Goal: Information Seeking & Learning: Learn about a topic

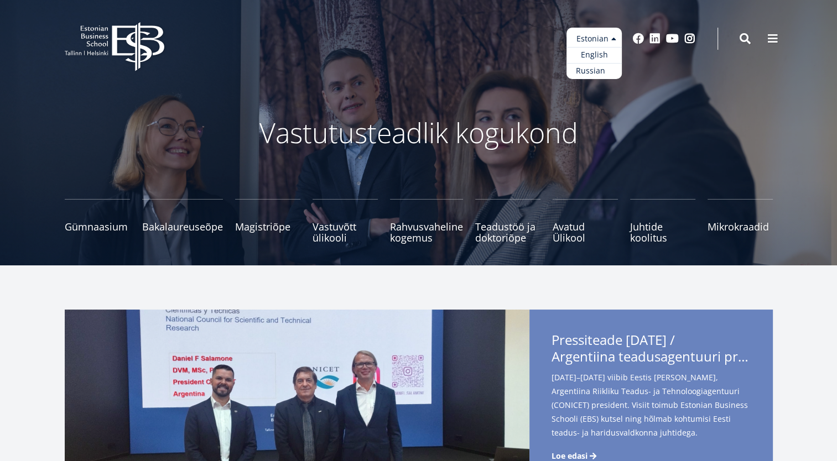
click at [599, 64] on link "Russian" at bounding box center [593, 71] width 55 height 16
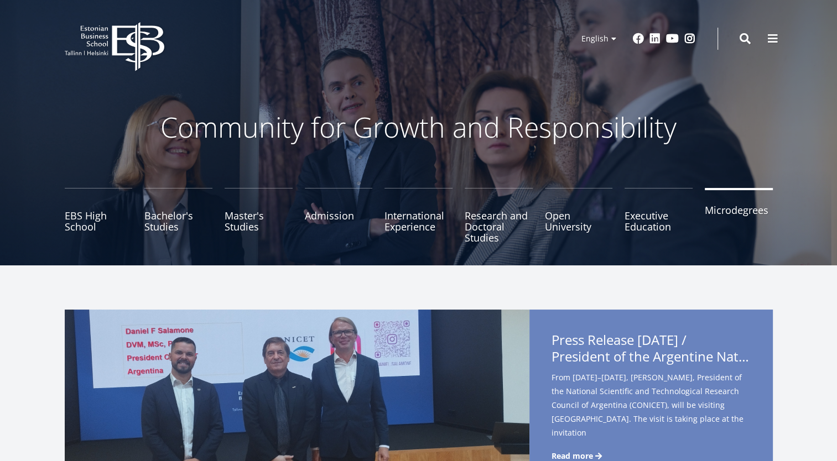
click at [736, 215] on link "Microdegrees" at bounding box center [739, 215] width 68 height 55
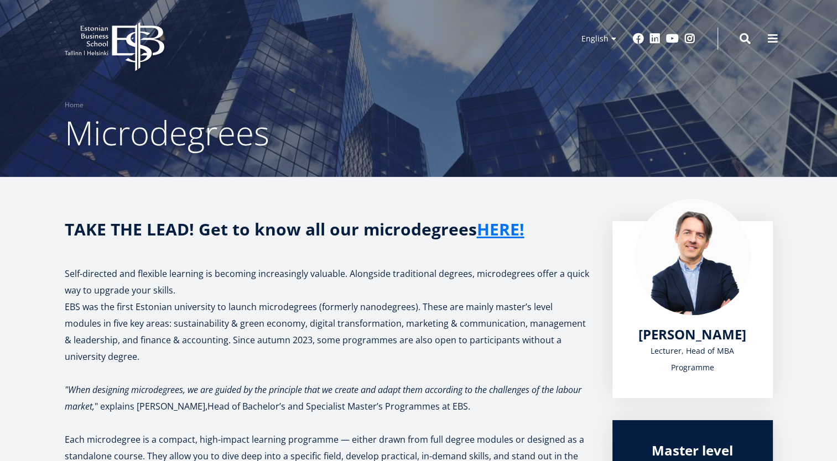
click at [281, 348] on p "EBS was the first Estonian university to launch microdegrees (formerly nanodegr…" at bounding box center [327, 332] width 525 height 66
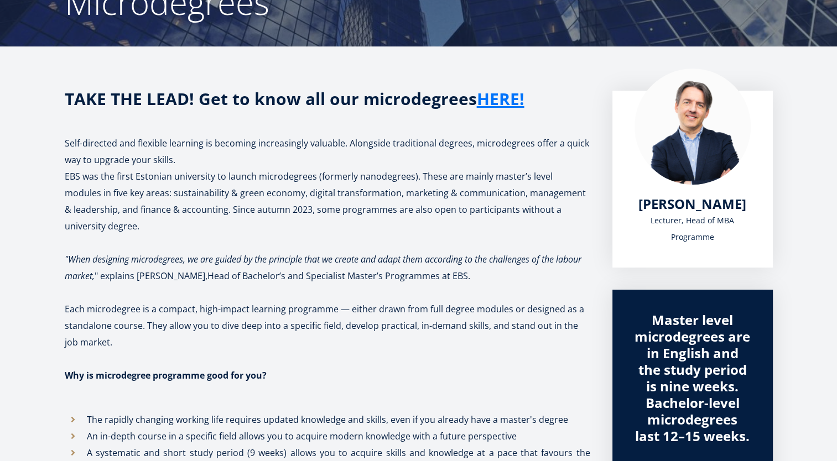
scroll to position [133, 0]
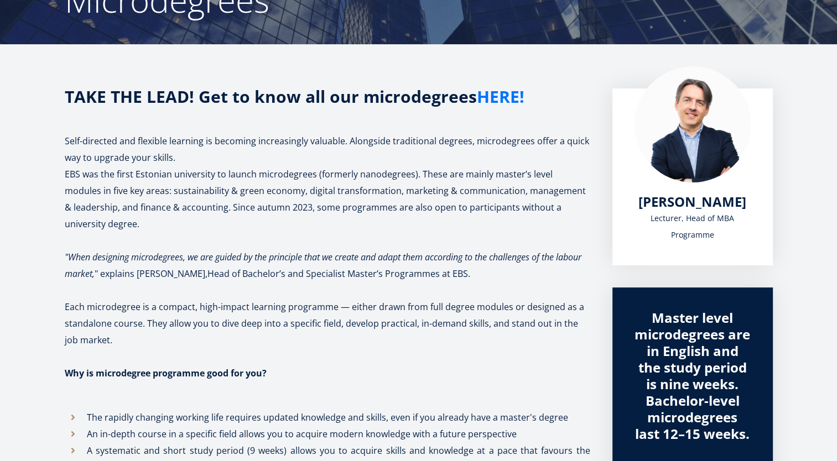
click at [497, 99] on link "HERE!" at bounding box center [501, 96] width 48 height 17
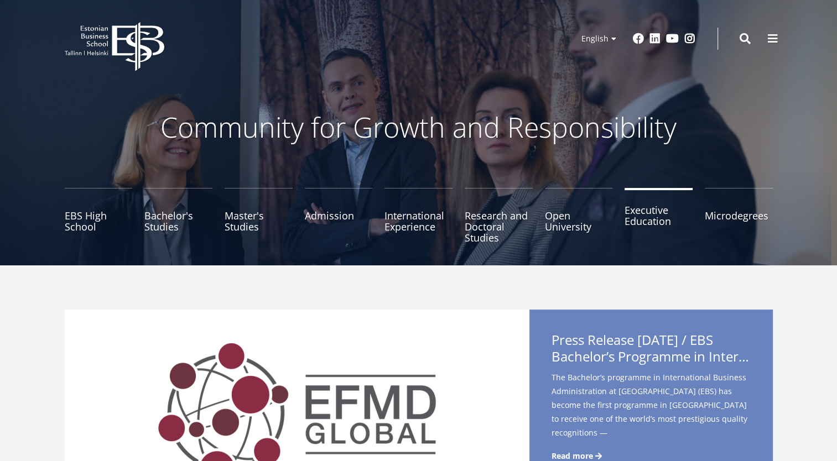
click at [649, 225] on link "Executive Education" at bounding box center [658, 215] width 68 height 55
click at [249, 218] on link "Master's Studies" at bounding box center [259, 215] width 68 height 55
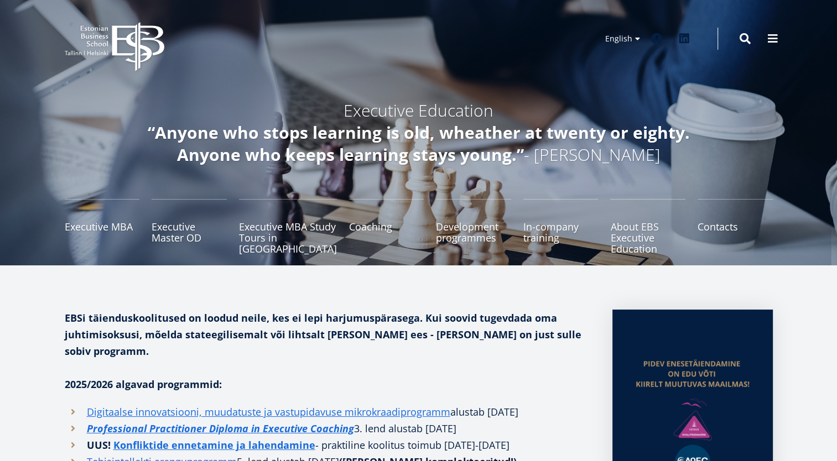
click at [107, 225] on link "Executive MBA" at bounding box center [102, 226] width 75 height 55
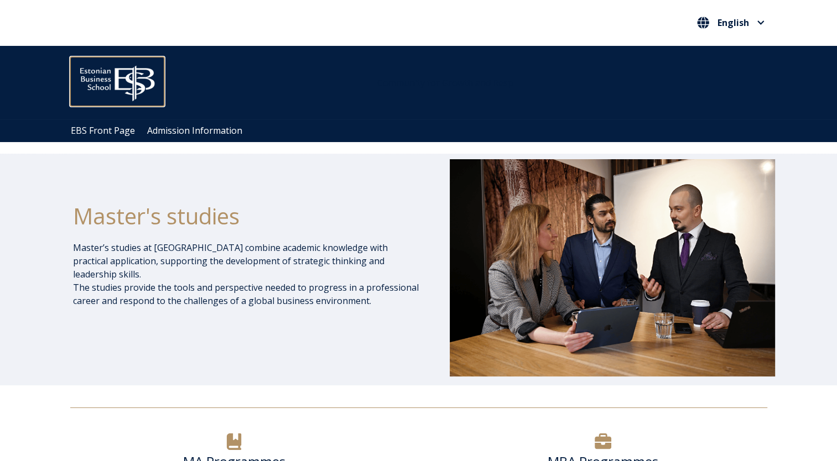
click at [94, 81] on img at bounding box center [117, 81] width 94 height 48
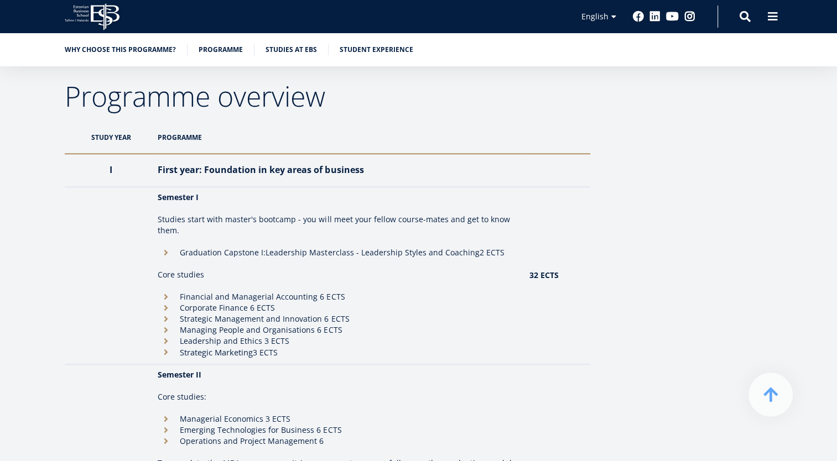
scroll to position [953, 0]
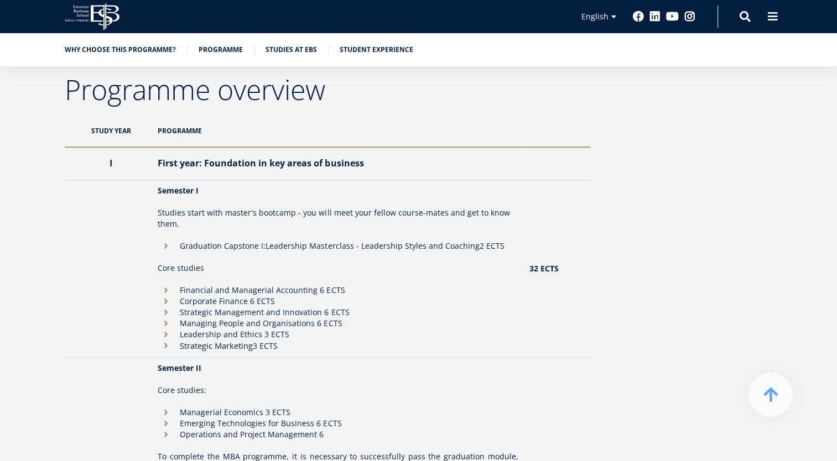
click at [193, 132] on th "Programme" at bounding box center [337, 130] width 371 height 33
click at [117, 122] on th "Study year" at bounding box center [109, 130] width 88 height 33
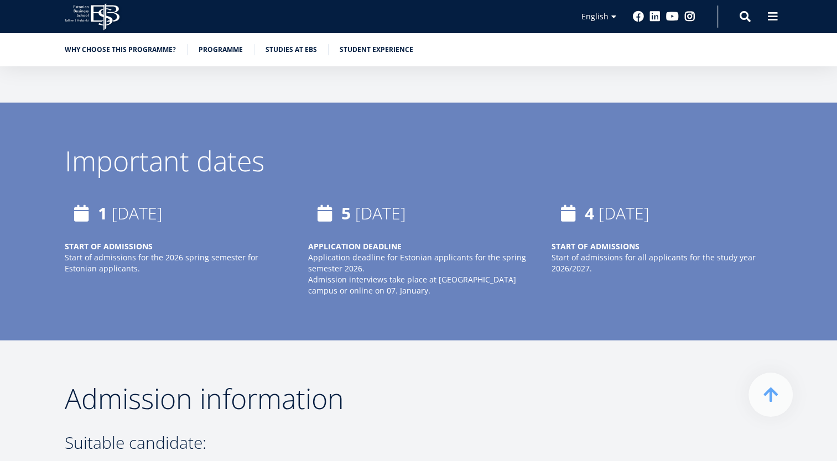
scroll to position [2556, 0]
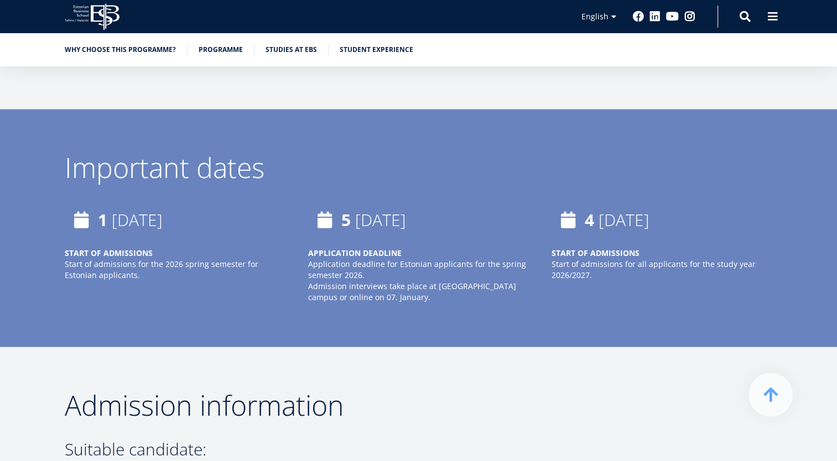
drag, startPoint x: 836, startPoint y: 198, endPoint x: 834, endPoint y: 139, distance: 58.6
click at [834, 139] on div "Important dates 1 October, 2025 START OF ADMISSIONS Start of admissions for the…" at bounding box center [418, 228] width 837 height 238
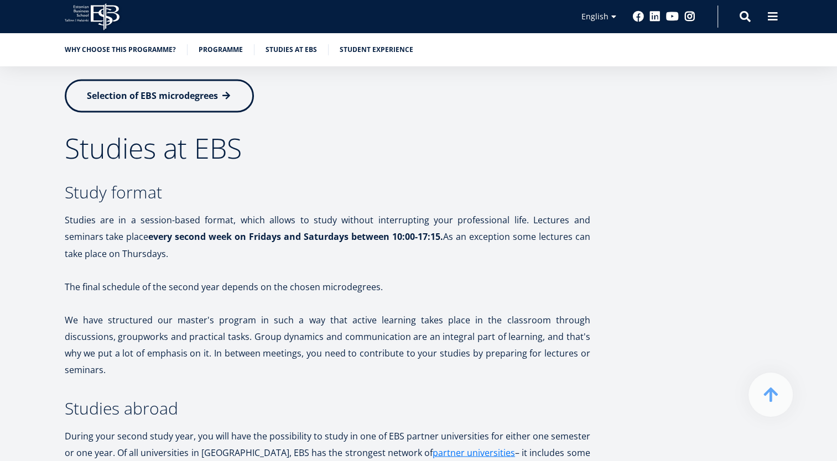
scroll to position [1892, 0]
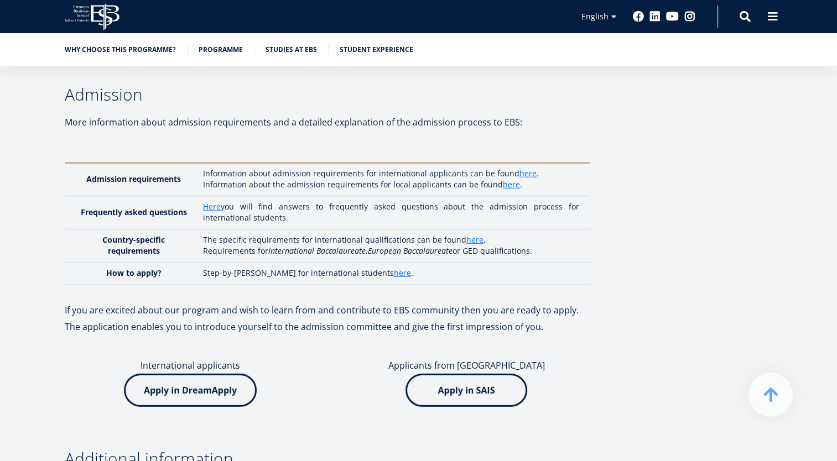
scroll to position [3090, 0]
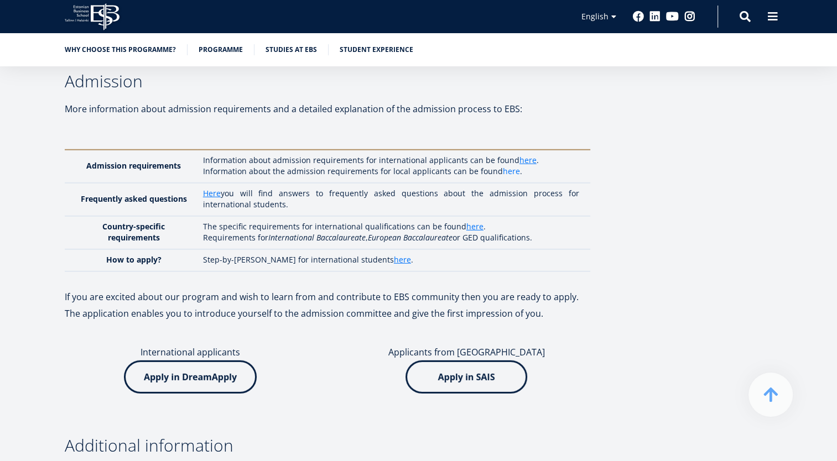
click at [507, 166] on link "here" at bounding box center [511, 171] width 17 height 11
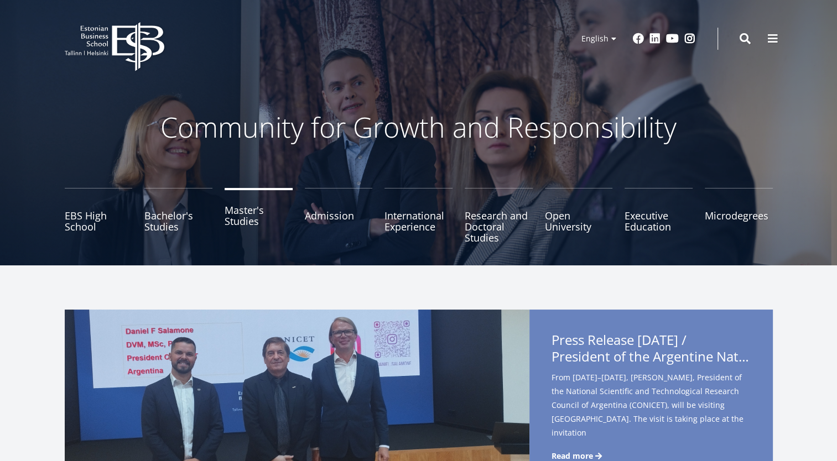
click at [246, 223] on link "Master's Studies" at bounding box center [259, 215] width 68 height 55
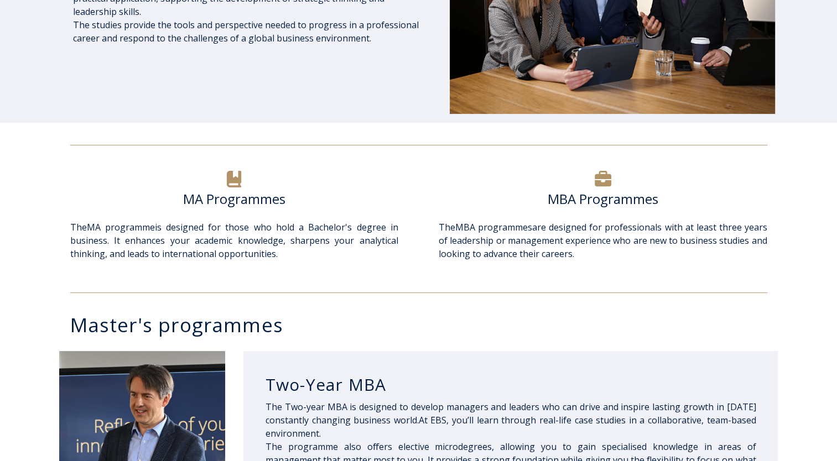
scroll to position [278, 0]
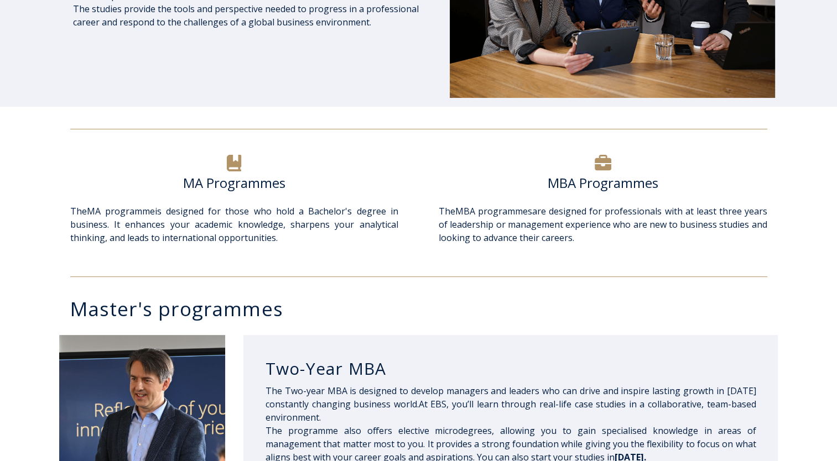
click at [608, 161] on icon at bounding box center [602, 162] width 17 height 15
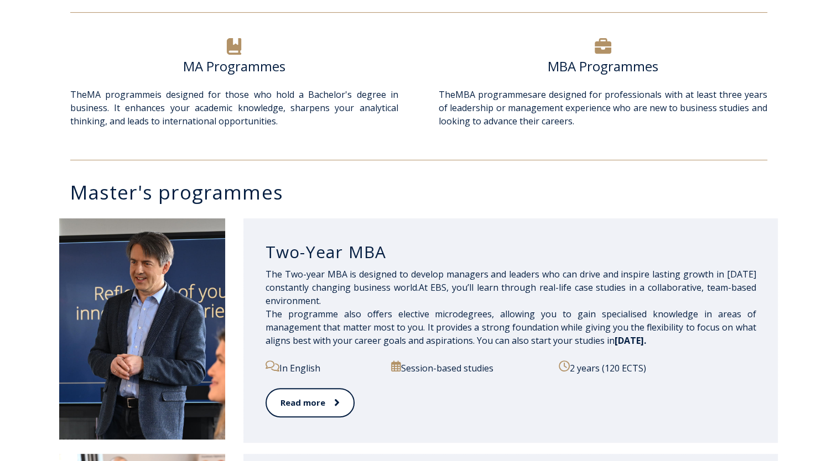
scroll to position [510, 0]
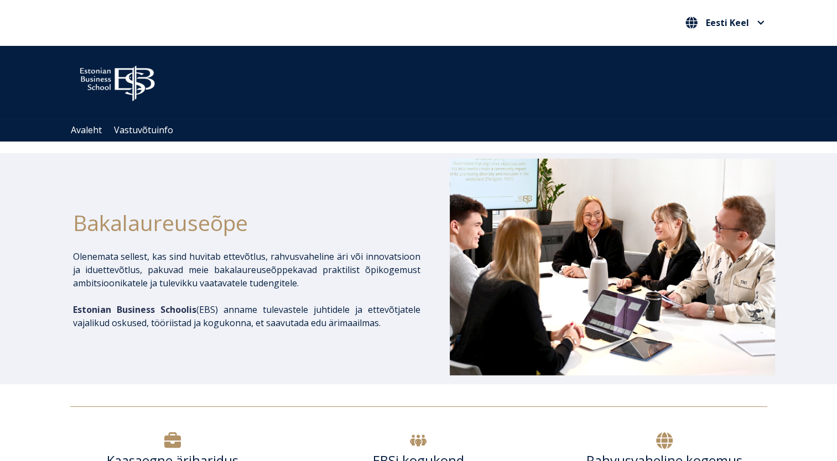
click at [37, 298] on div "Bakalaureuseõpe Olenemata sellest, kas sind huvitab ettevõtlus, rahvusvaheline …" at bounding box center [418, 268] width 837 height 231
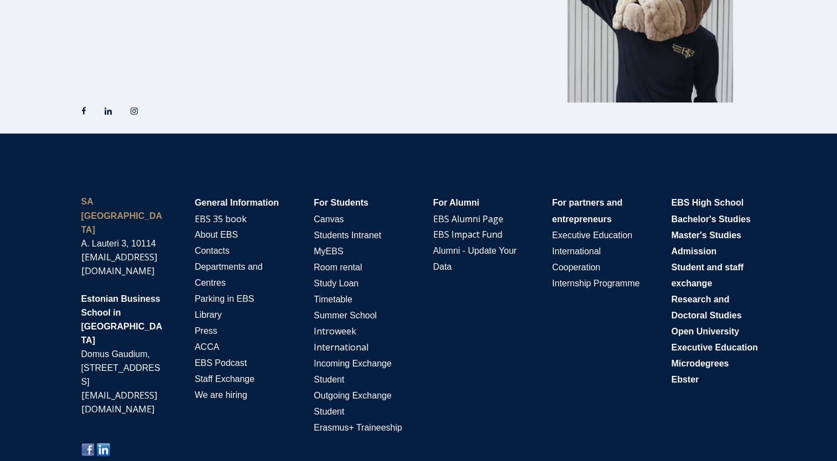
scroll to position [1909, 0]
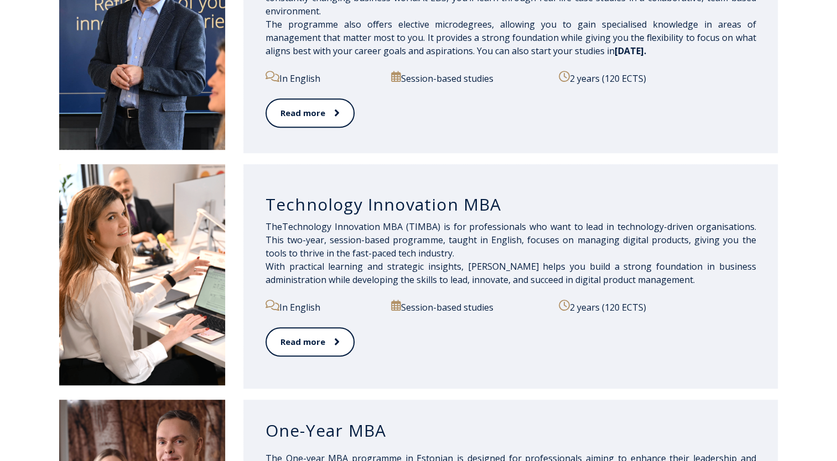
scroll to position [686, 0]
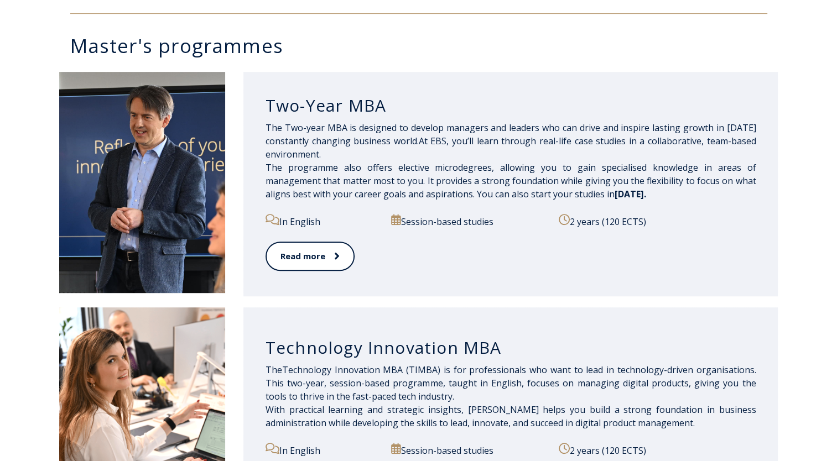
scroll to position [509, 0]
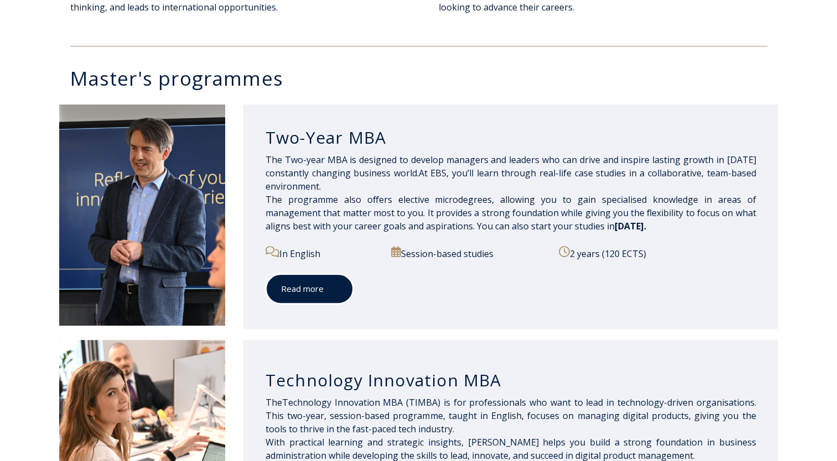
click at [332, 294] on icon at bounding box center [335, 288] width 6 height 11
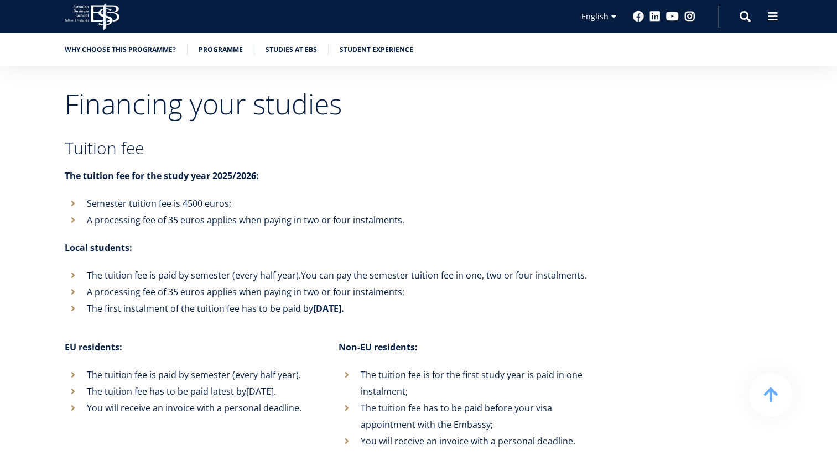
scroll to position [4185, 0]
